Goal: Task Accomplishment & Management: Use online tool/utility

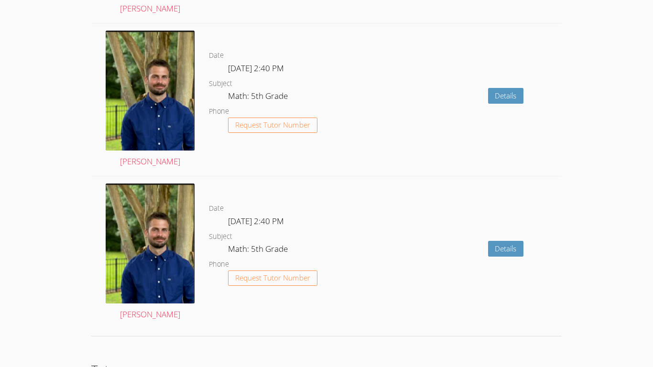
scroll to position [1629, 0]
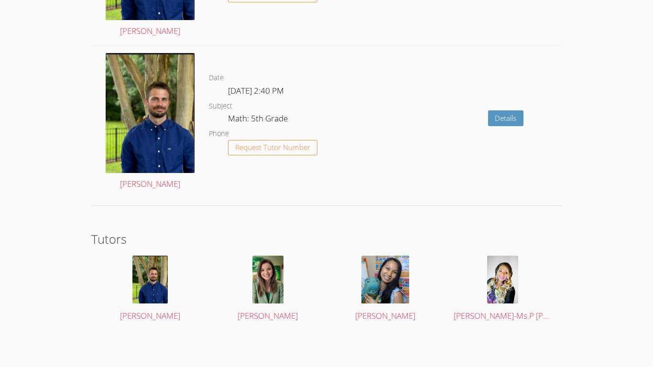
click at [106, 271] on div at bounding box center [150, 280] width 99 height 48
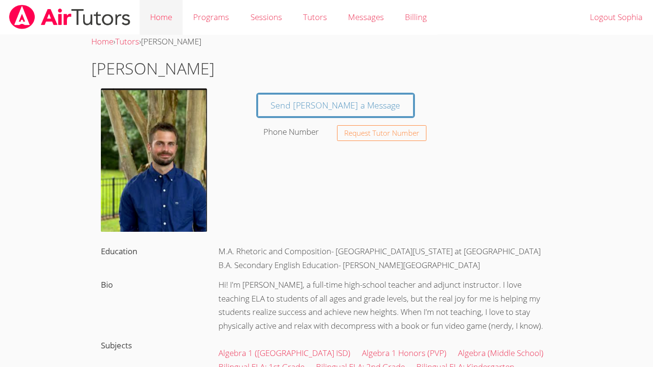
click at [153, 10] on link "Home" at bounding box center [161, 17] width 43 height 35
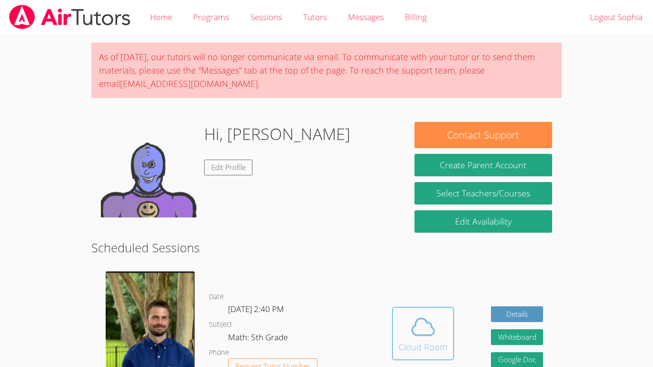
click at [418, 321] on icon at bounding box center [423, 327] width 27 height 27
click at [414, 325] on icon at bounding box center [423, 327] width 27 height 27
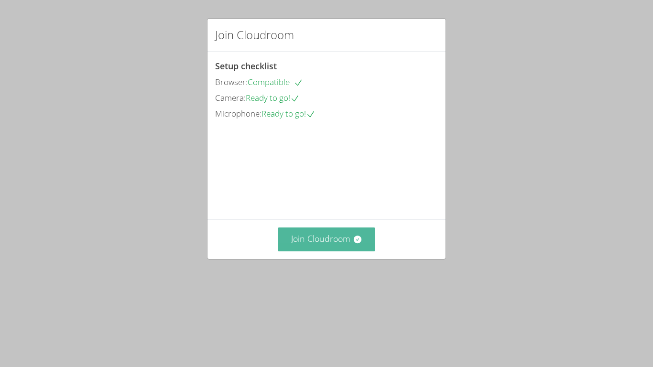
click at [352, 251] on button "Join Cloudroom" at bounding box center [327, 239] width 98 height 23
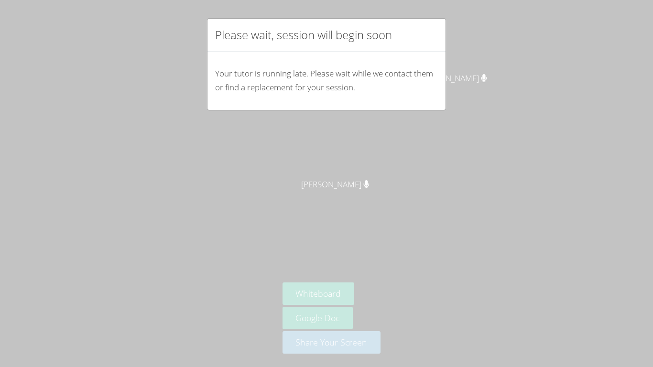
click at [493, 101] on div "Please wait, session will begin soon Your tutor is running late. Please wait wh…" at bounding box center [326, 183] width 653 height 367
click at [486, 118] on div "Please wait, session will begin soon Your tutor is running late. Please wait wh…" at bounding box center [326, 183] width 653 height 367
click at [509, 129] on div "Please wait, session will begin soon Your tutor is running late. Please wait wh…" at bounding box center [326, 183] width 653 height 367
click at [516, 141] on div "Please wait, session will begin soon Your tutor is running late. Please wait wh…" at bounding box center [326, 183] width 653 height 367
click at [522, 145] on div "Please wait, session will begin soon Your tutor is running late. Please wait wh…" at bounding box center [326, 183] width 653 height 367
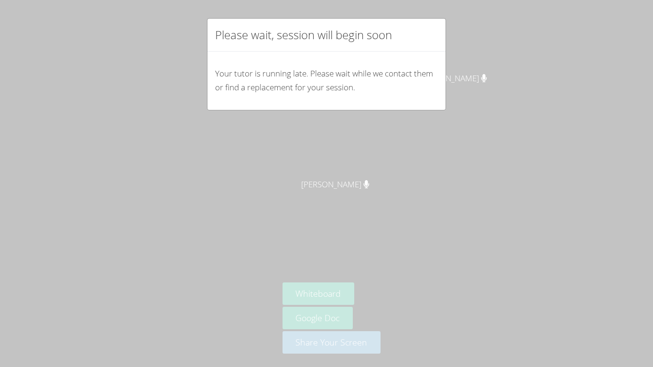
click at [500, 136] on div "Please wait, session will begin soon Your tutor is running late. Please wait wh…" at bounding box center [326, 183] width 653 height 367
click at [495, 138] on div "Please wait, session will begin soon Your tutor is running late. Please wait wh…" at bounding box center [326, 183] width 653 height 367
click at [487, 136] on div "Please wait, session will begin soon Your tutor is running late. Please wait wh…" at bounding box center [326, 183] width 653 height 367
click at [487, 144] on div "Please wait, session will begin soon Your tutor is running late. Please wait wh…" at bounding box center [326, 183] width 653 height 367
click at [476, 153] on div "Please wait, session will begin soon Your tutor is running late. Please wait wh…" at bounding box center [326, 183] width 653 height 367
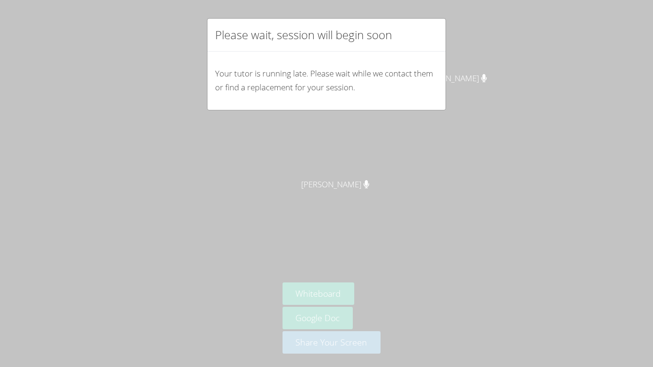
click at [471, 153] on div "Please wait, session will begin soon Your tutor is running late. Please wait wh…" at bounding box center [326, 183] width 653 height 367
click at [479, 143] on div "Please wait, session will begin soon Your tutor is running late. Please wait wh…" at bounding box center [326, 183] width 653 height 367
click at [537, 265] on div "Please wait, session will begin soon Your tutor is running late. Please wait wh…" at bounding box center [326, 183] width 653 height 367
click at [527, 236] on div "Please wait, session will begin soon Your tutor is running late. Please wait wh…" at bounding box center [326, 183] width 653 height 367
click at [407, 215] on div "Please wait, session will begin soon Your tutor is running late. Please wait wh…" at bounding box center [326, 183] width 653 height 367
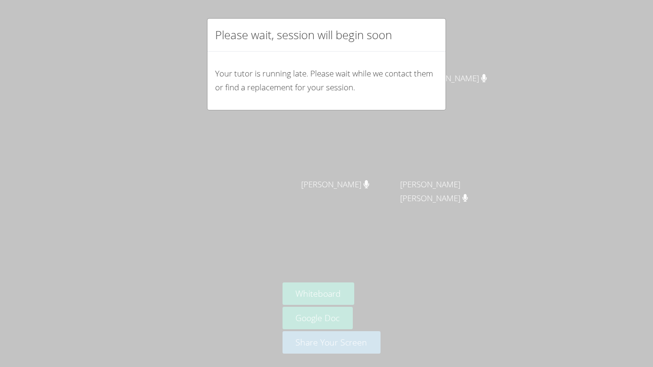
click at [406, 216] on div "Please wait, session will begin soon Your tutor is running late. Please wait wh…" at bounding box center [326, 183] width 653 height 367
click at [321, 349] on div "Please wait, session will begin soon Your tutor is running late. Please wait wh…" at bounding box center [326, 183] width 653 height 367
click at [424, 166] on div "Please wait, session will begin soon Your tutor is running late. Please wait wh…" at bounding box center [326, 183] width 653 height 367
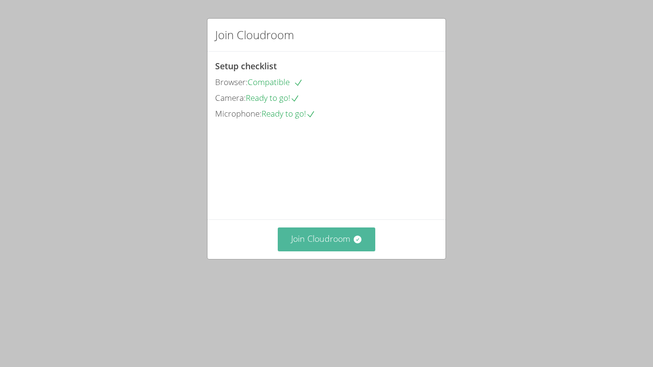
click at [328, 251] on button "Join Cloudroom" at bounding box center [327, 239] width 98 height 23
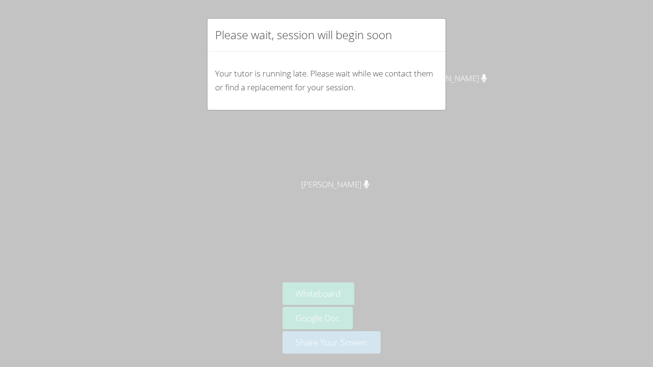
click at [331, 286] on div "Please wait, session will begin soon Your tutor is running late. Please wait wh…" at bounding box center [326, 183] width 653 height 367
click at [332, 289] on div "Please wait, session will begin soon Your tutor is running late. Please wait wh…" at bounding box center [326, 183] width 653 height 367
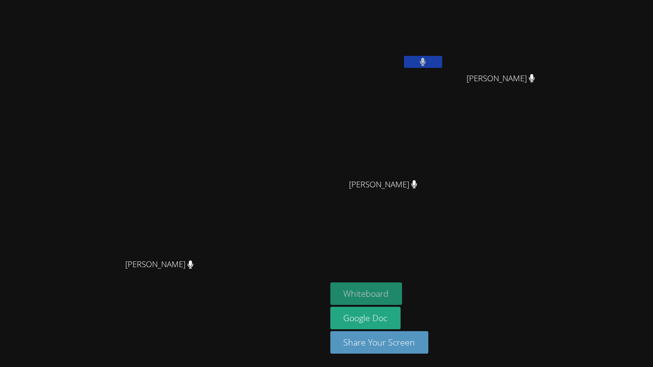
click at [403, 291] on button "Whiteboard" at bounding box center [366, 294] width 72 height 22
click at [426, 59] on icon at bounding box center [423, 62] width 6 height 8
click at [442, 57] on button at bounding box center [423, 62] width 38 height 12
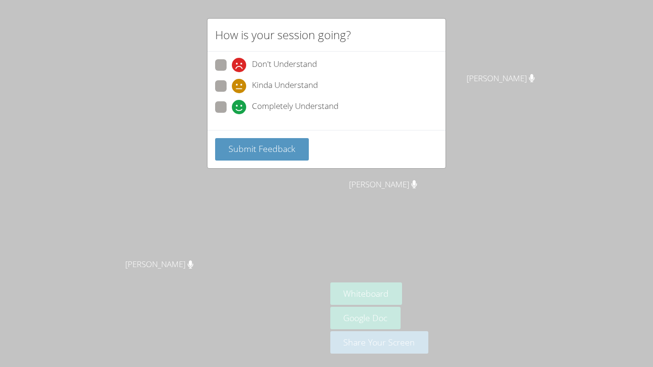
click at [294, 86] on span "Kinda Understand" at bounding box center [285, 86] width 66 height 14
click at [240, 86] on input "Kinda Understand" at bounding box center [236, 84] width 8 height 8
radio input "true"
click at [272, 145] on span "Submit Feedback" at bounding box center [262, 148] width 67 height 11
